Goal: Check status: Check status

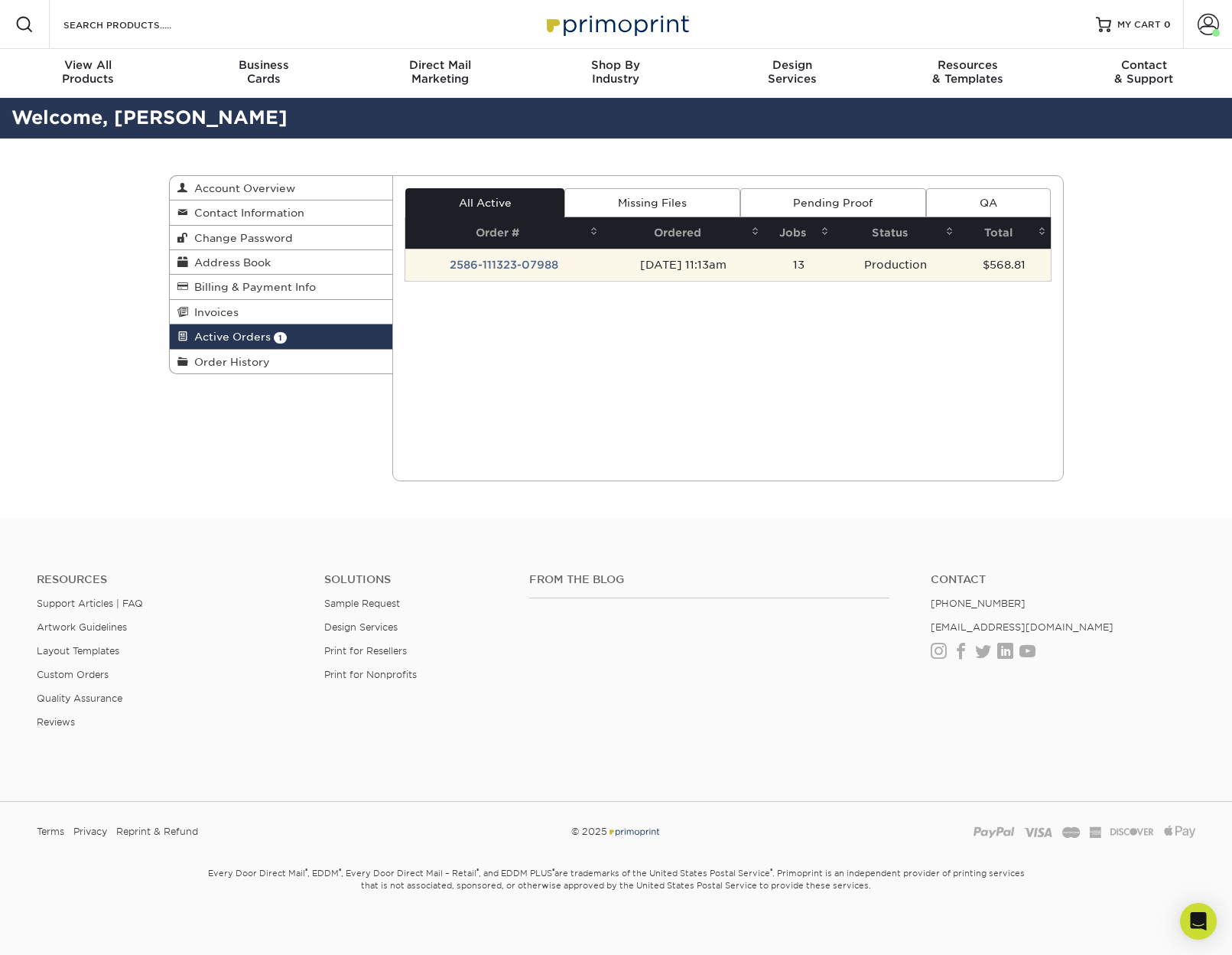
click at [536, 266] on td "2586-111323-07988" at bounding box center [503, 265] width 197 height 32
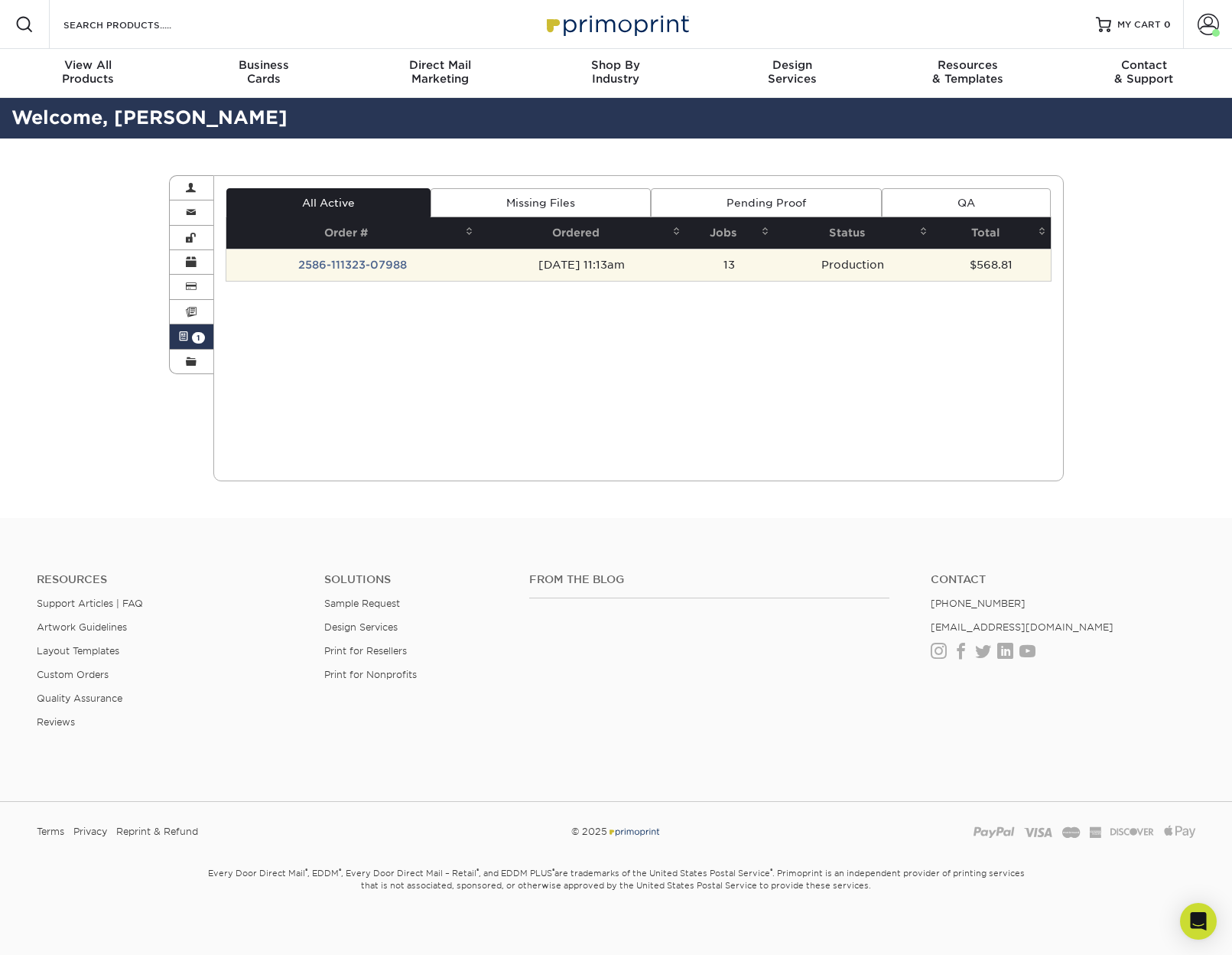
click at [388, 263] on td "2586-111323-07988" at bounding box center [352, 265] width 252 height 32
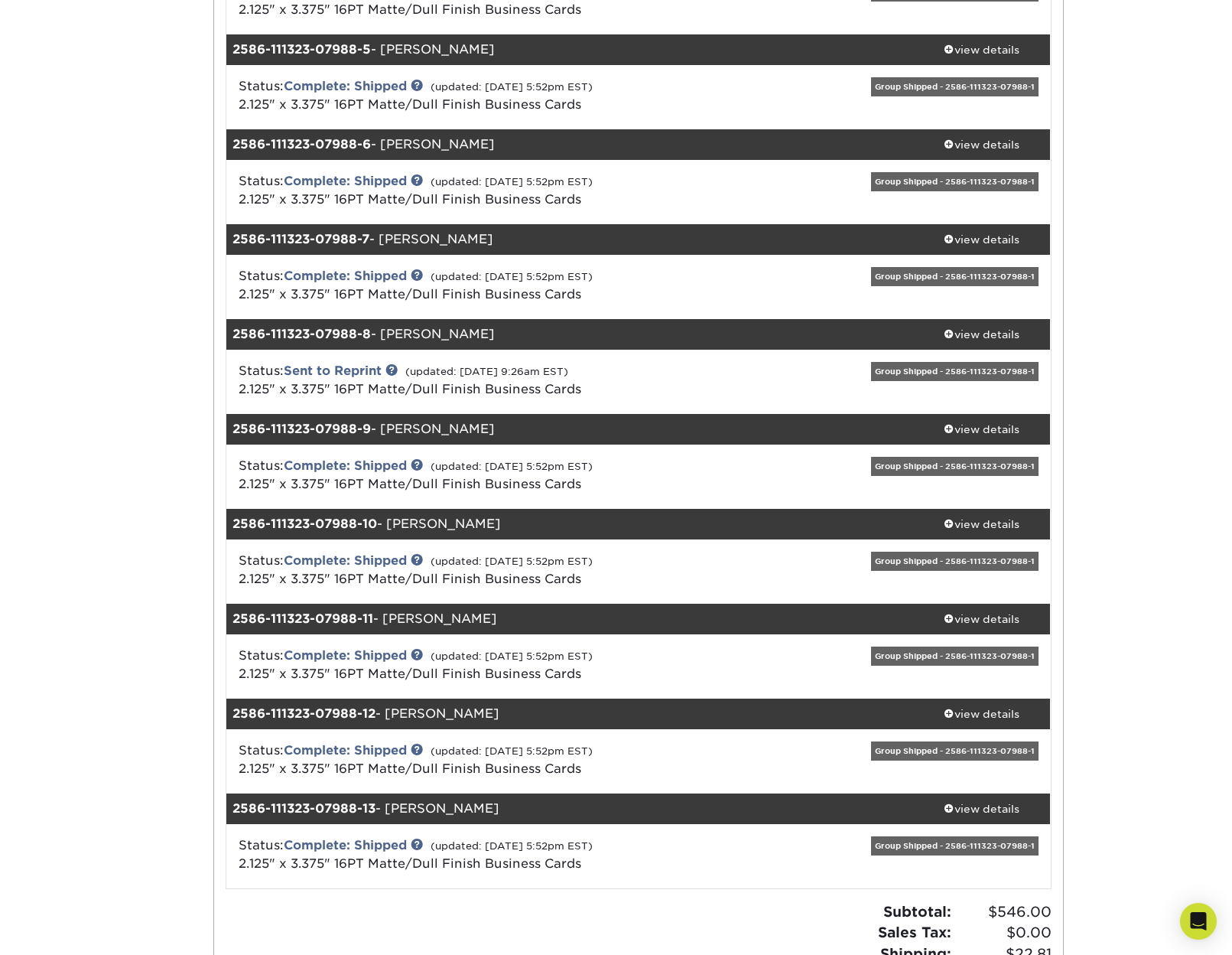
scroll to position [612, 0]
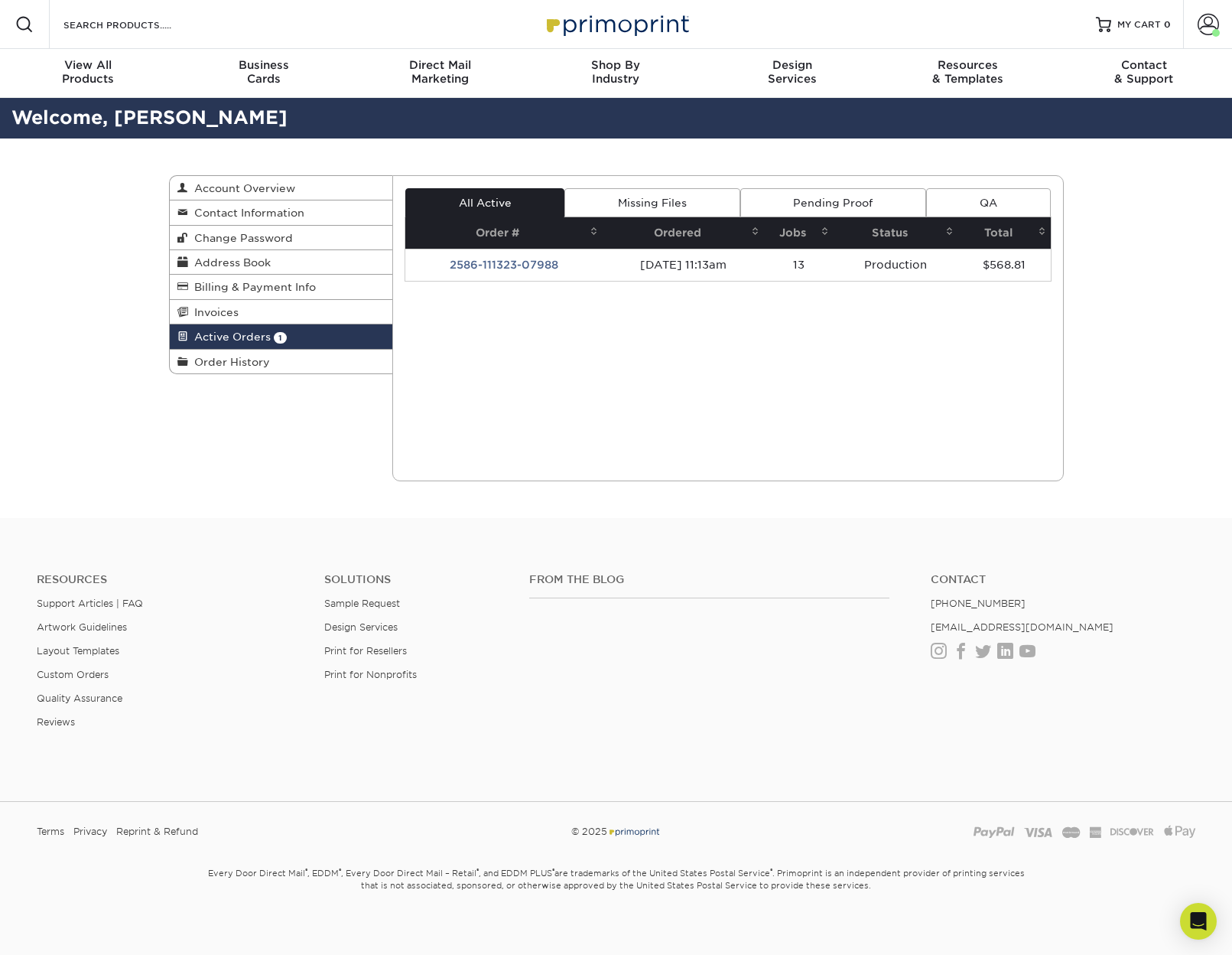
click at [494, 282] on div "Current Orders 1 Active 0 Missing Files" at bounding box center [728, 329] width 671 height 306
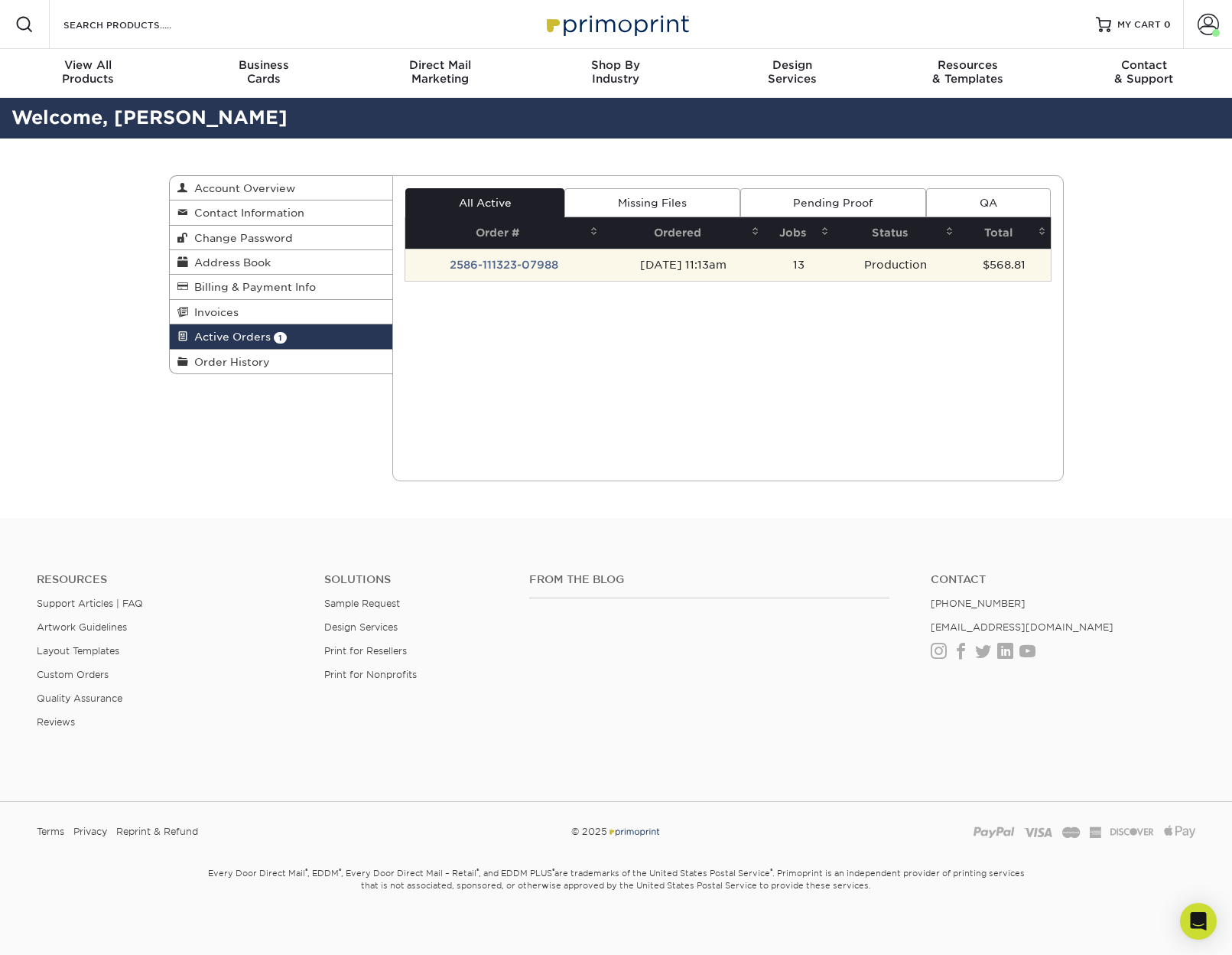
click at [490, 262] on td "2586-111323-07988" at bounding box center [503, 265] width 197 height 32
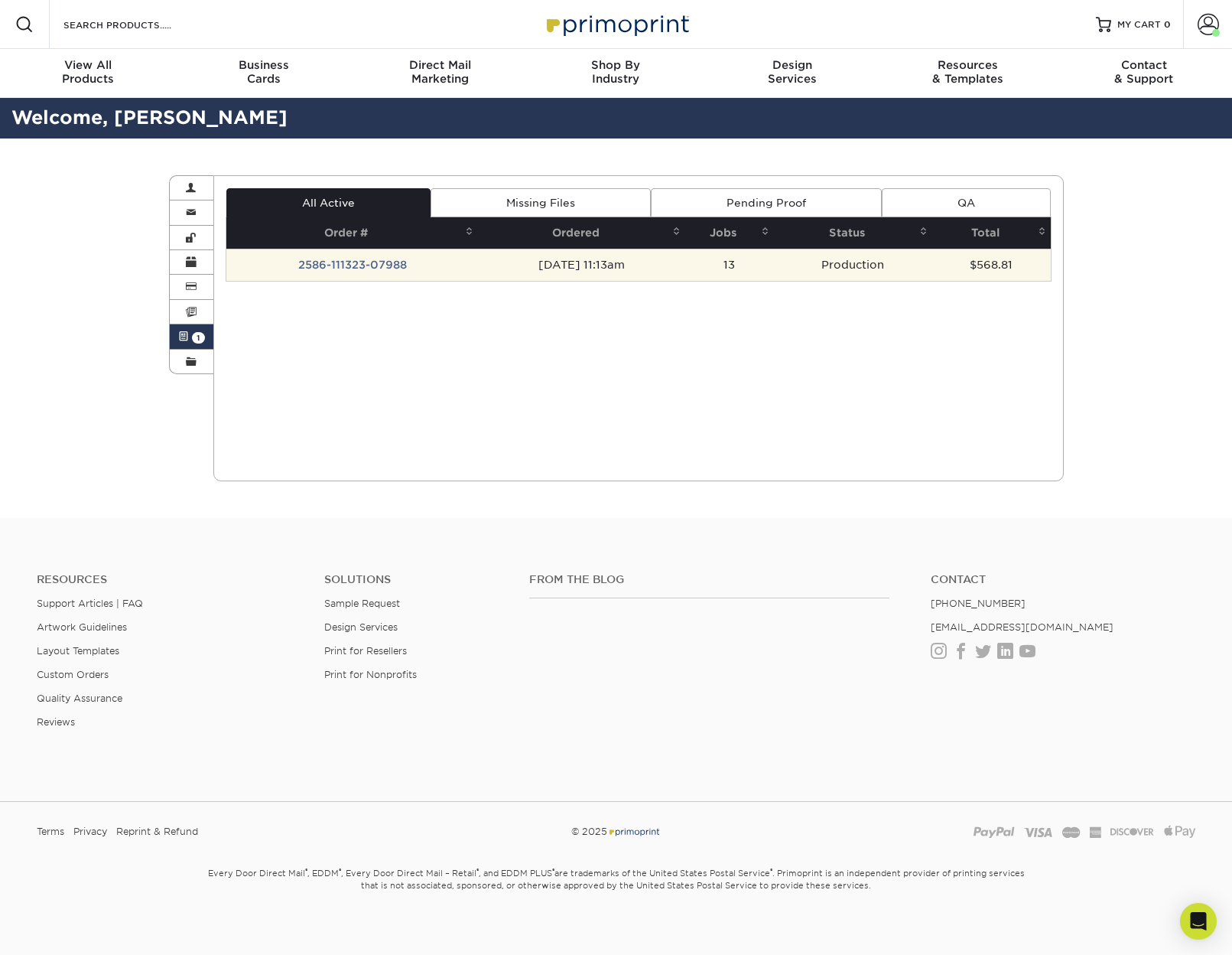
click at [382, 266] on td "2586-111323-07988" at bounding box center [352, 265] width 252 height 32
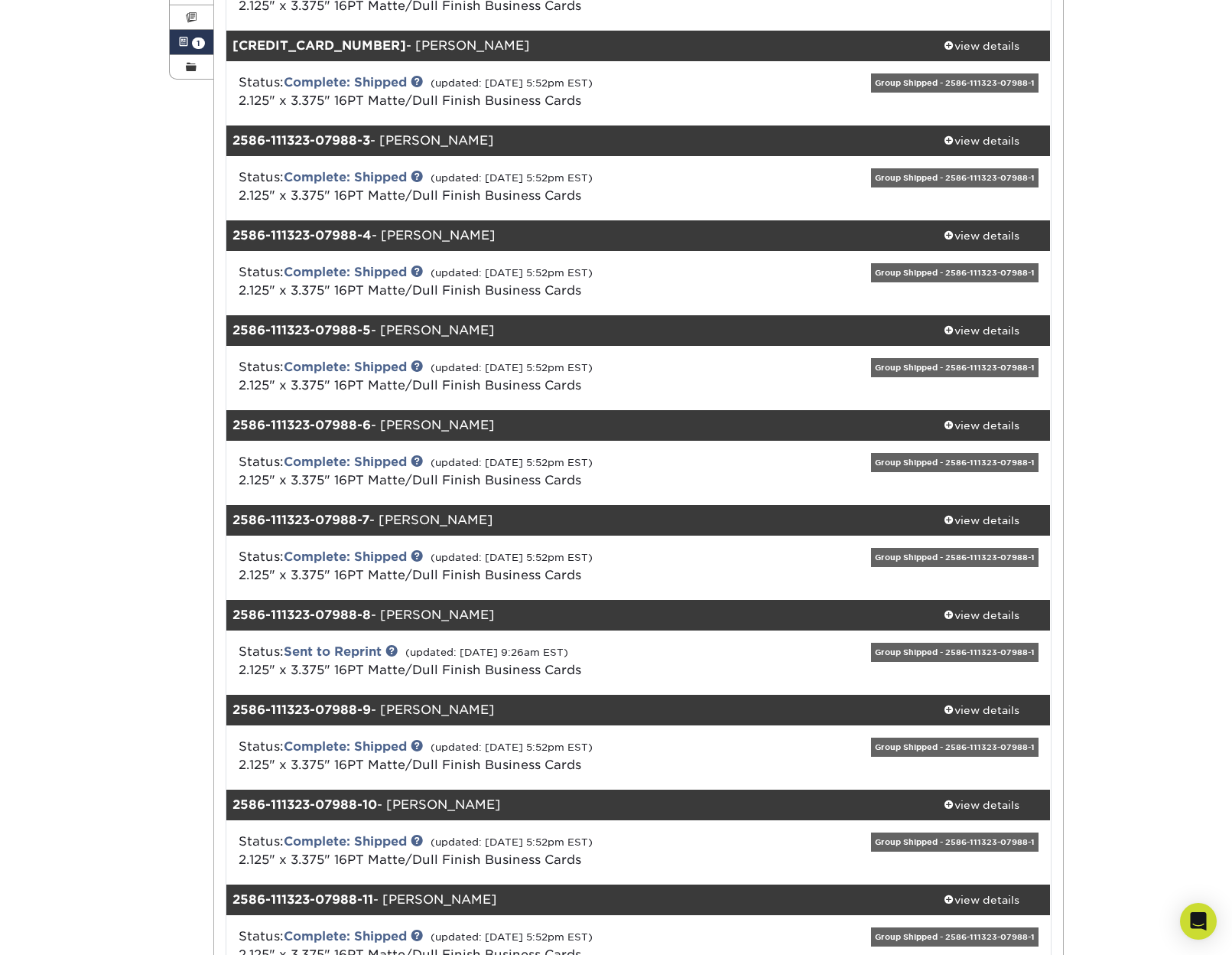
scroll to position [306, 0]
